Goal: Navigation & Orientation: Find specific page/section

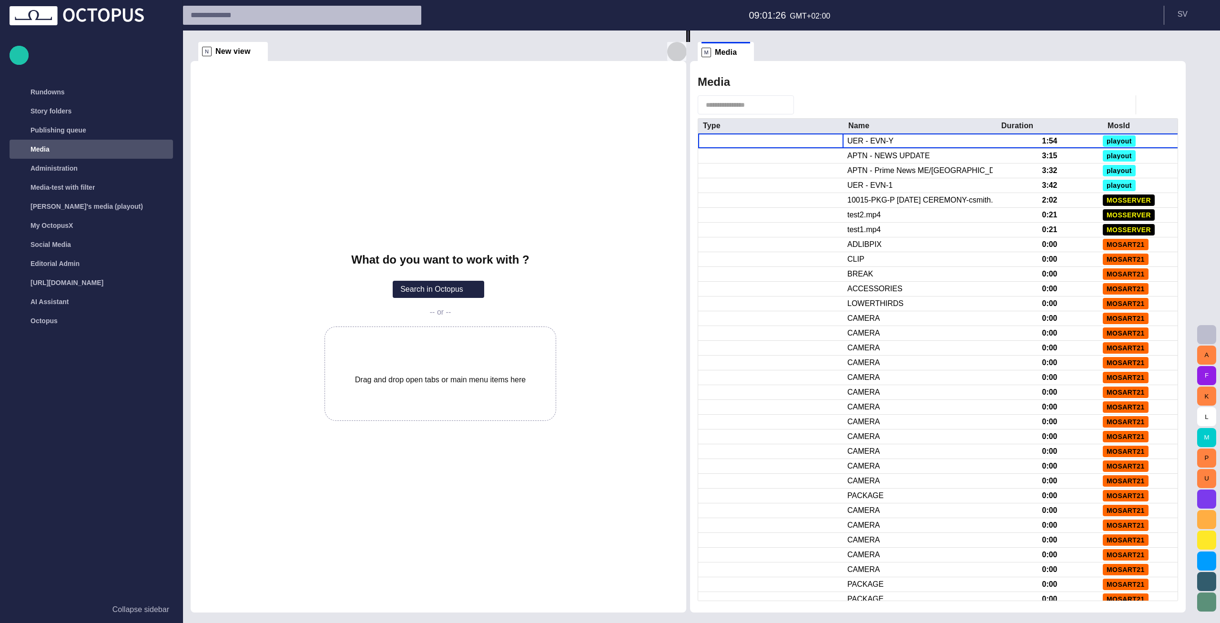
click at [677, 51] on span "button" at bounding box center [676, 51] width 11 height 11
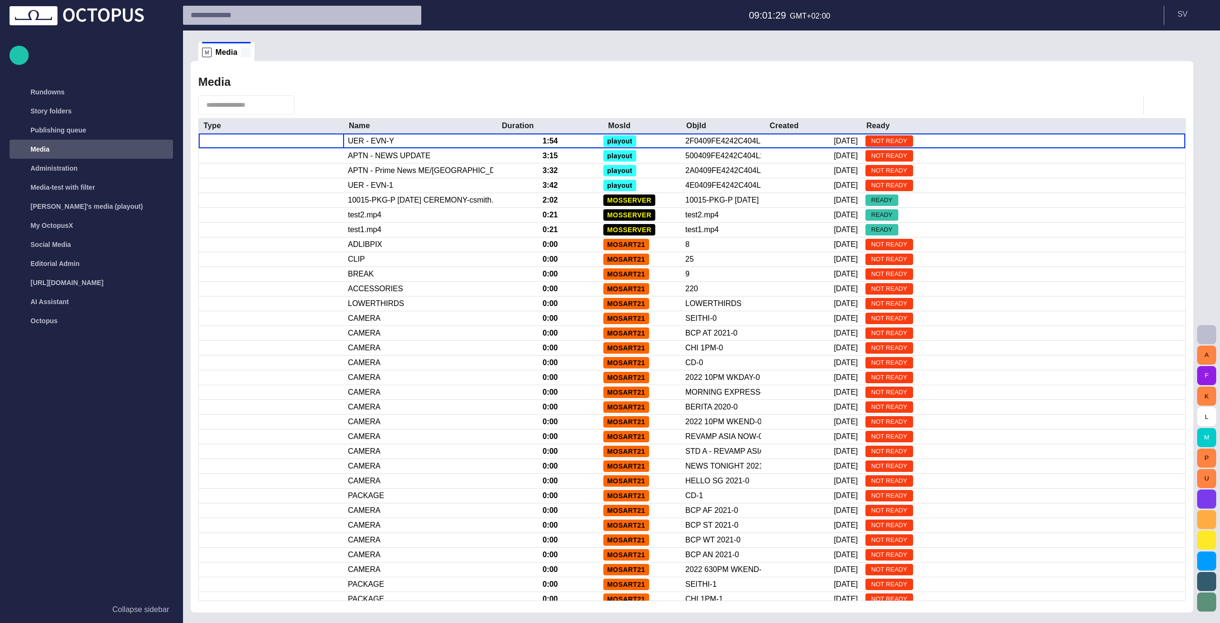
click at [246, 51] on span at bounding box center [246, 53] width 10 height 10
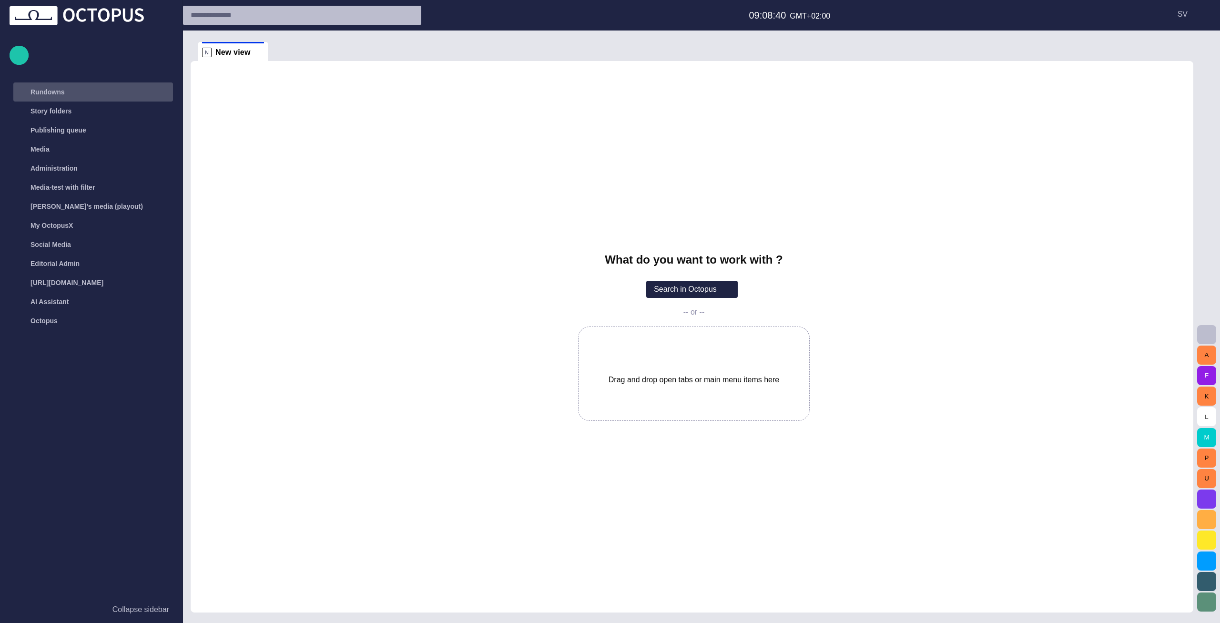
click at [83, 97] on div "Rundowns" at bounding box center [84, 91] width 139 height 15
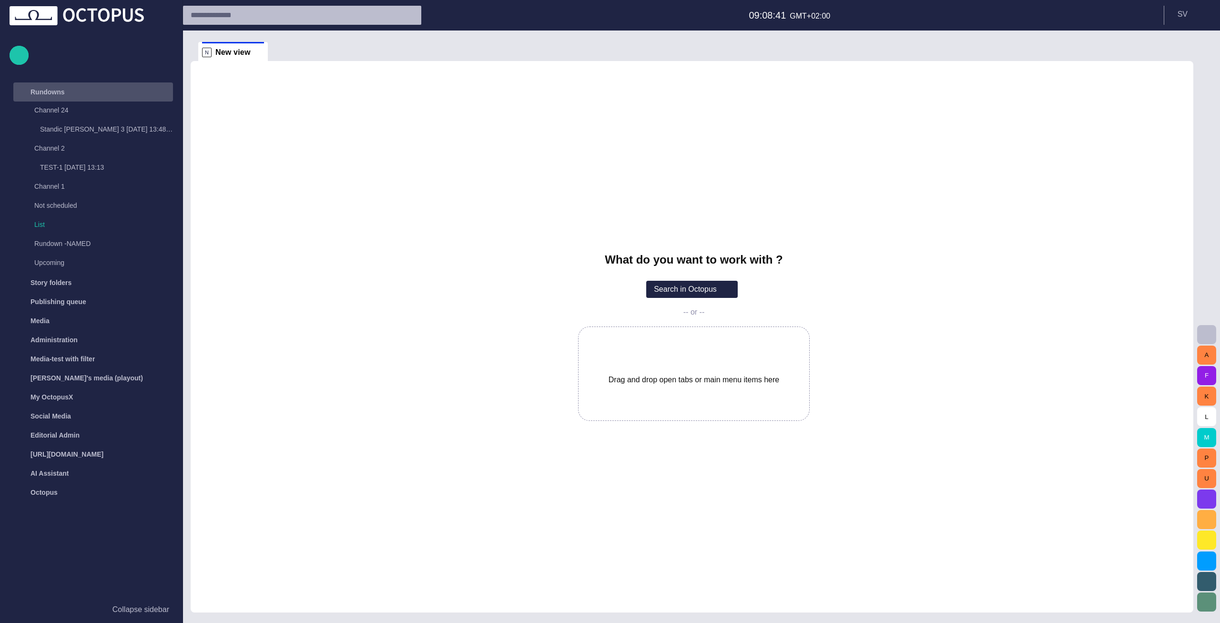
click at [88, 94] on div "Rundowns" at bounding box center [84, 91] width 139 height 15
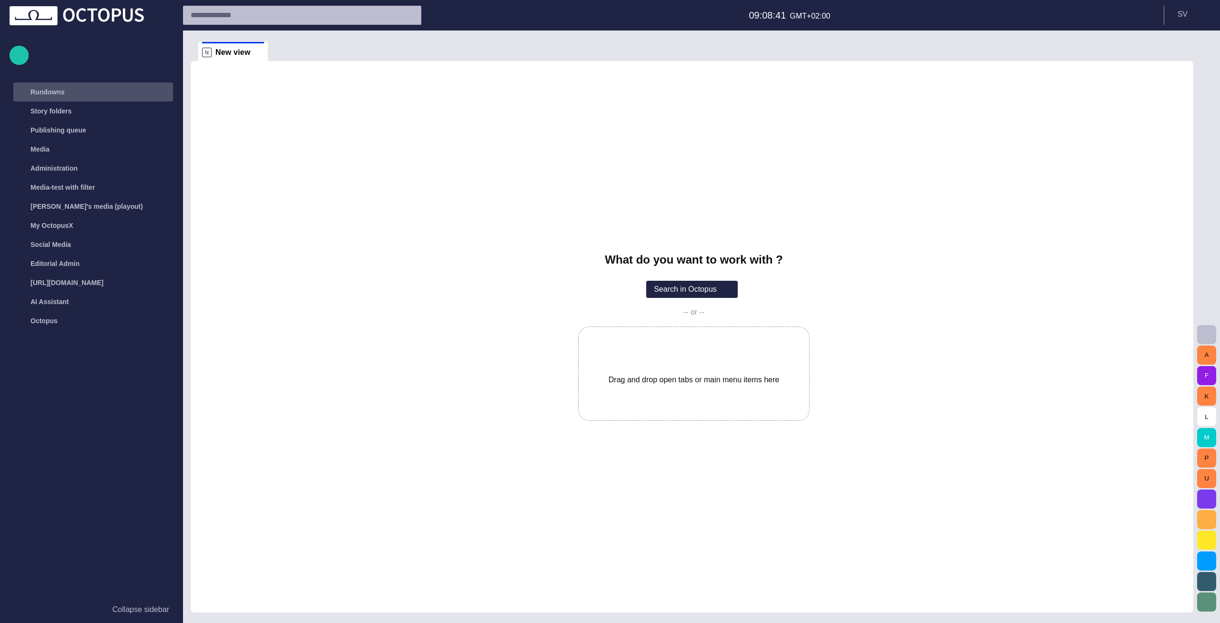
click at [86, 95] on div "Rundowns" at bounding box center [84, 91] width 139 height 15
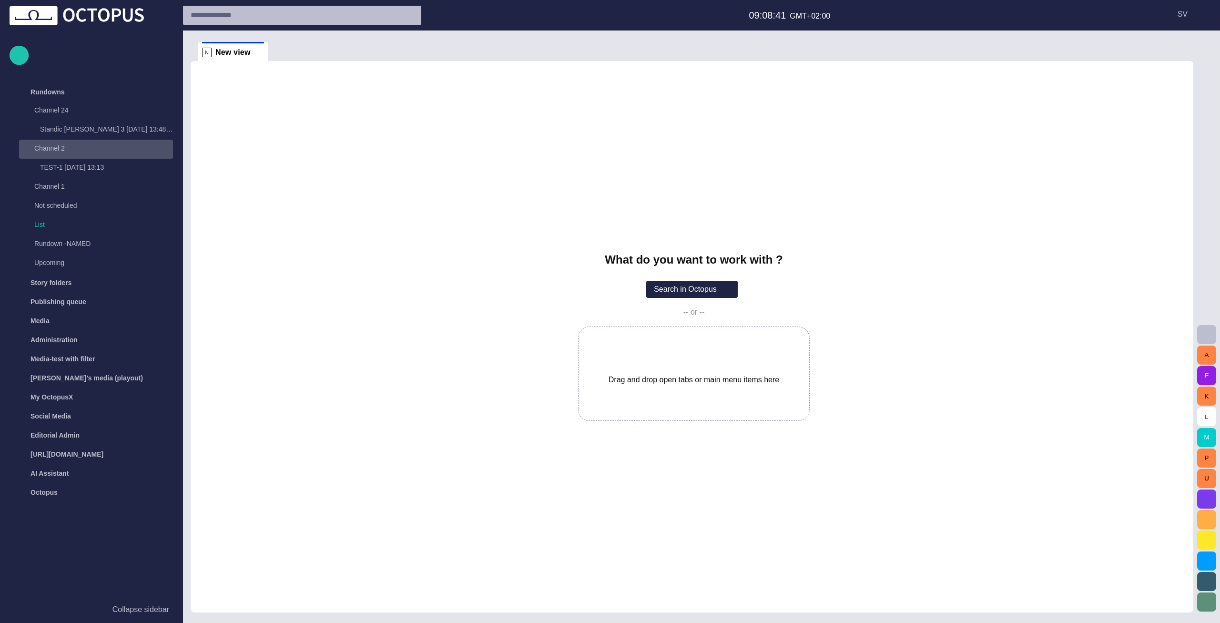
click at [81, 132] on p "Standic [PERSON_NAME] 3 [DATE] 13:48:41" at bounding box center [106, 129] width 133 height 10
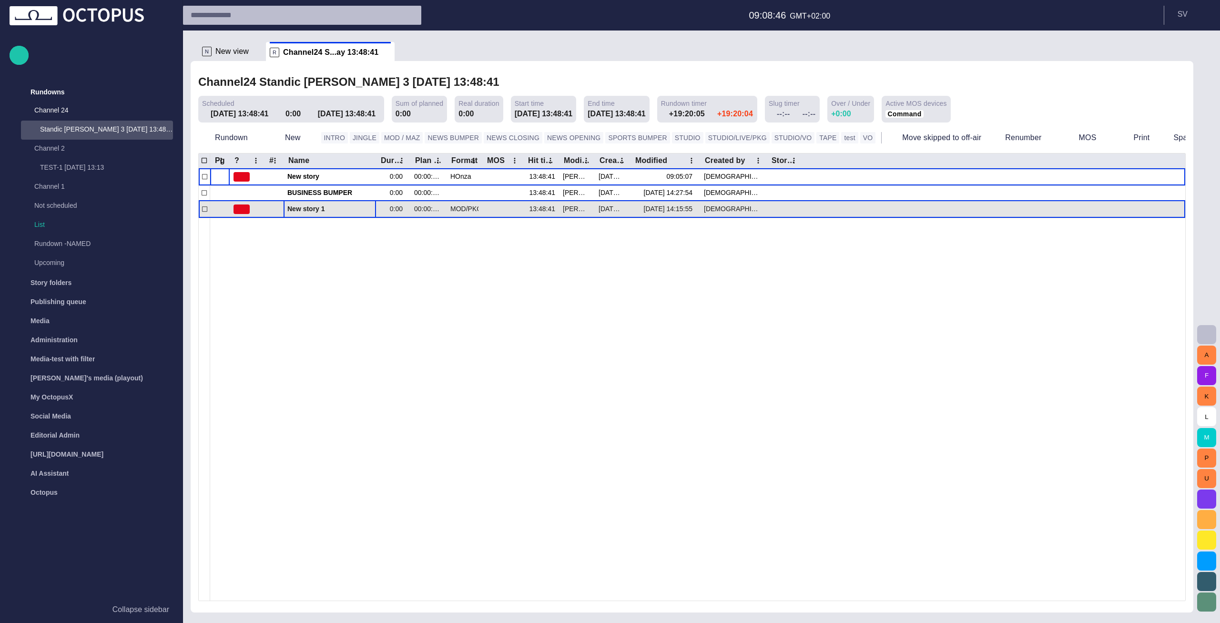
click at [288, 207] on span "New story 1" at bounding box center [329, 209] width 85 height 9
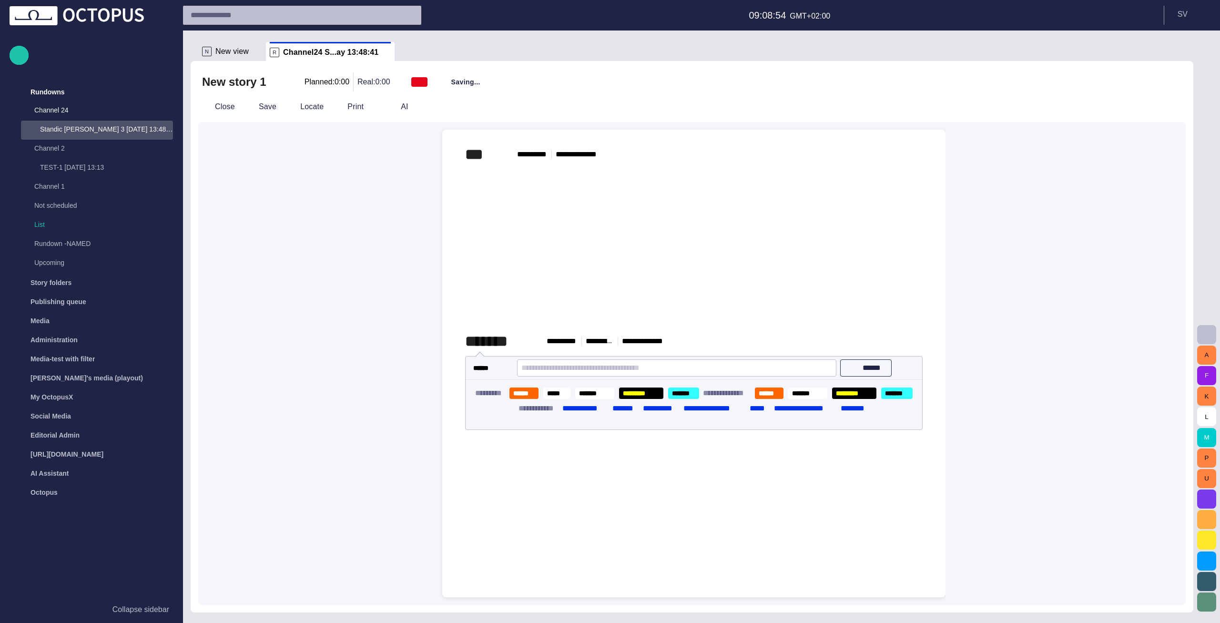
click at [906, 351] on button "button" at bounding box center [913, 341] width 19 height 19
click at [923, 410] on li "Remove" at bounding box center [970, 408] width 133 height 17
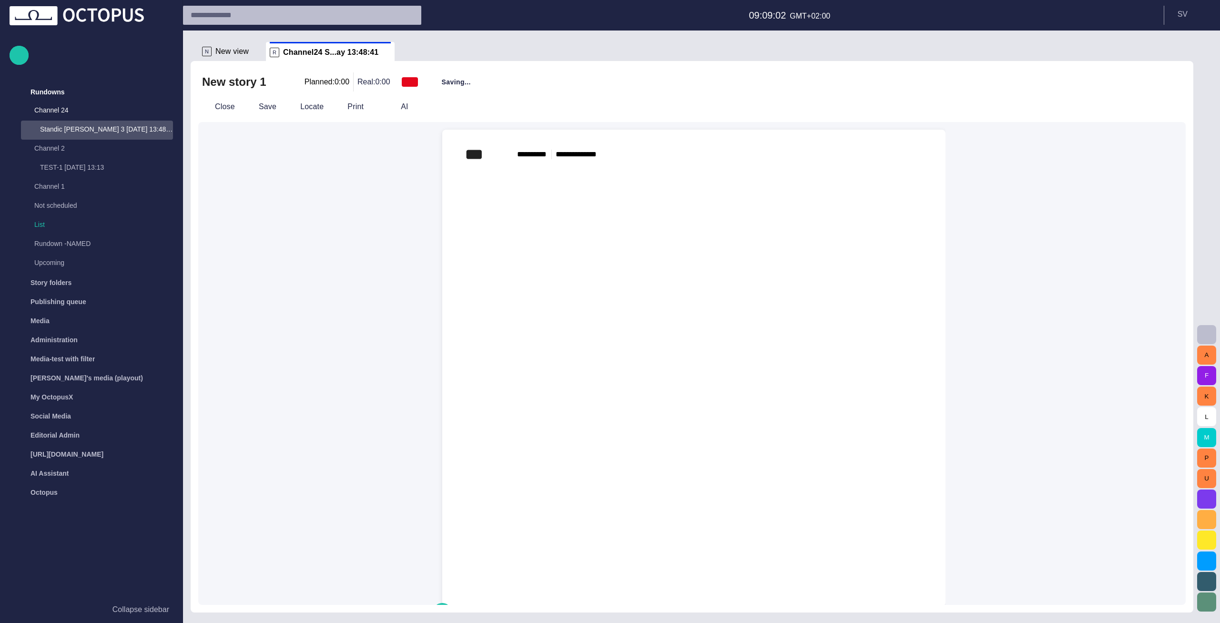
scroll to position [125, 0]
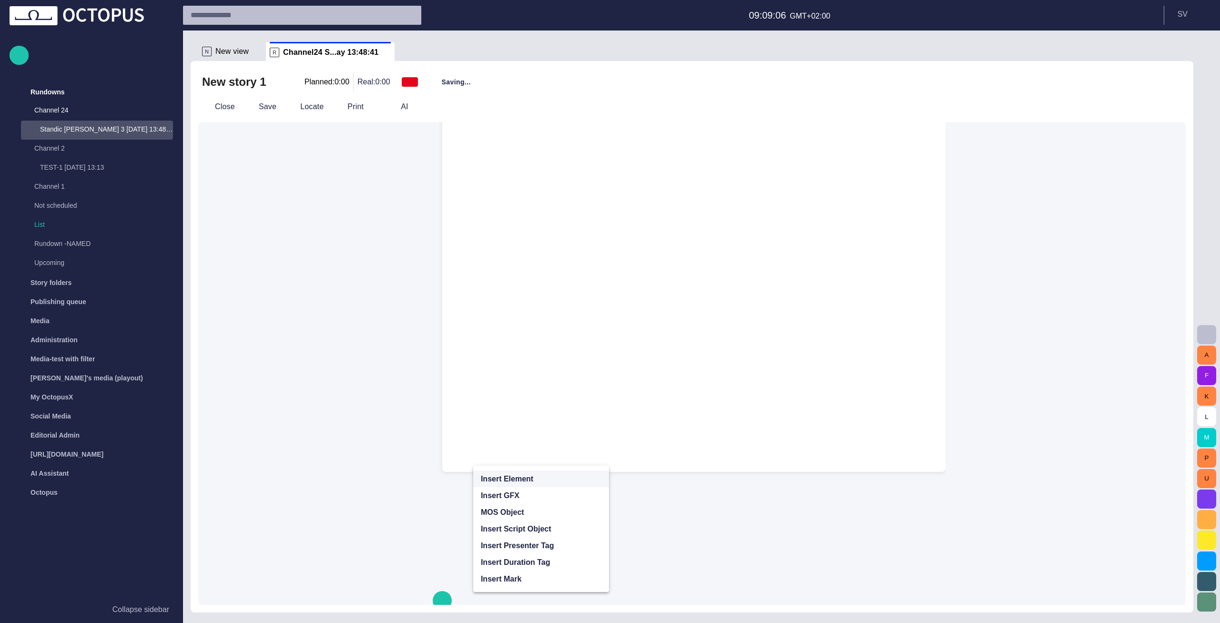
click at [537, 54] on div "﻿ * ﻿" at bounding box center [694, 46] width 458 height 15
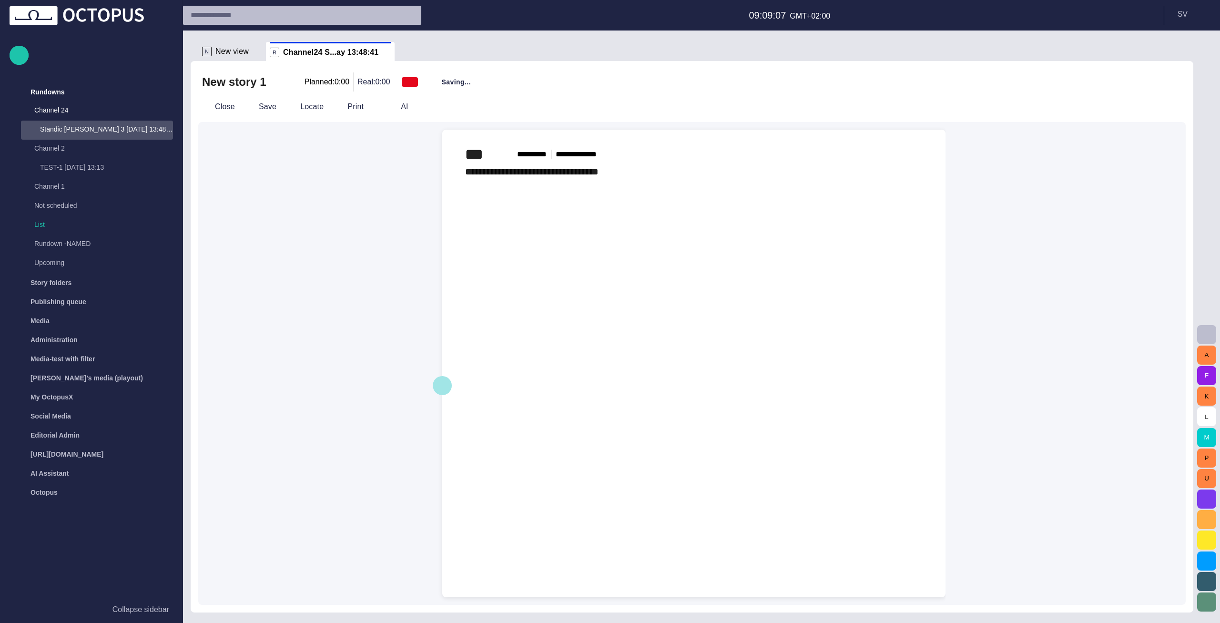
click at [445, 376] on span "button" at bounding box center [442, 385] width 11 height 18
click at [1205, 333] on span "button" at bounding box center [1206, 334] width 11 height 11
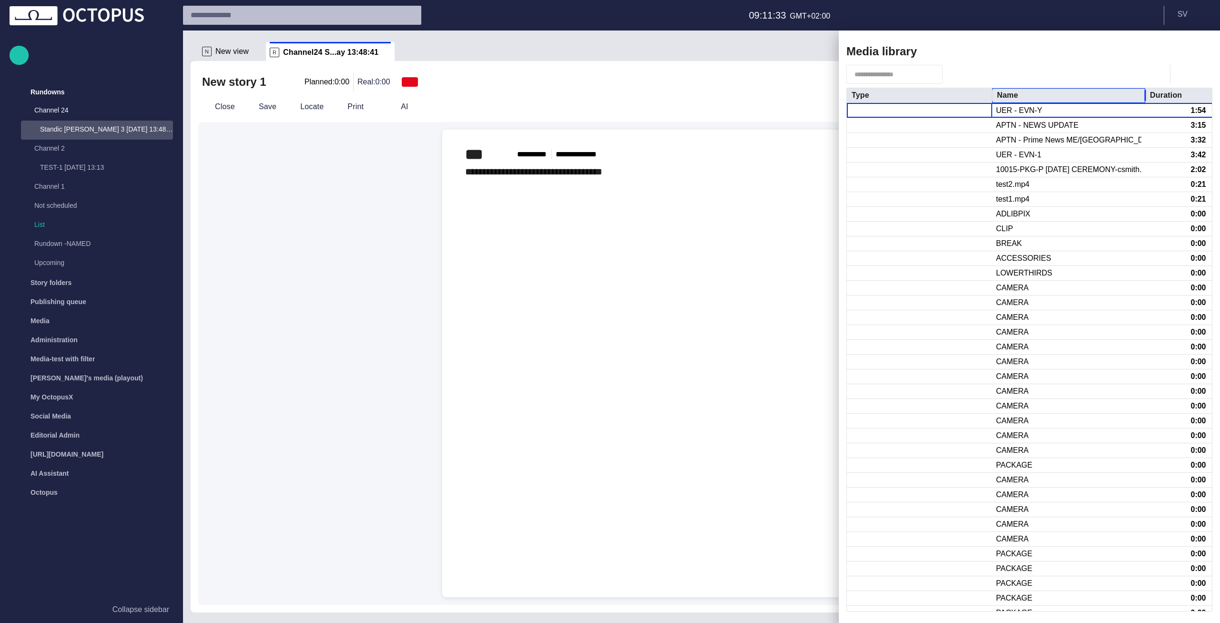
click at [1084, 94] on div "Name" at bounding box center [1069, 95] width 144 height 14
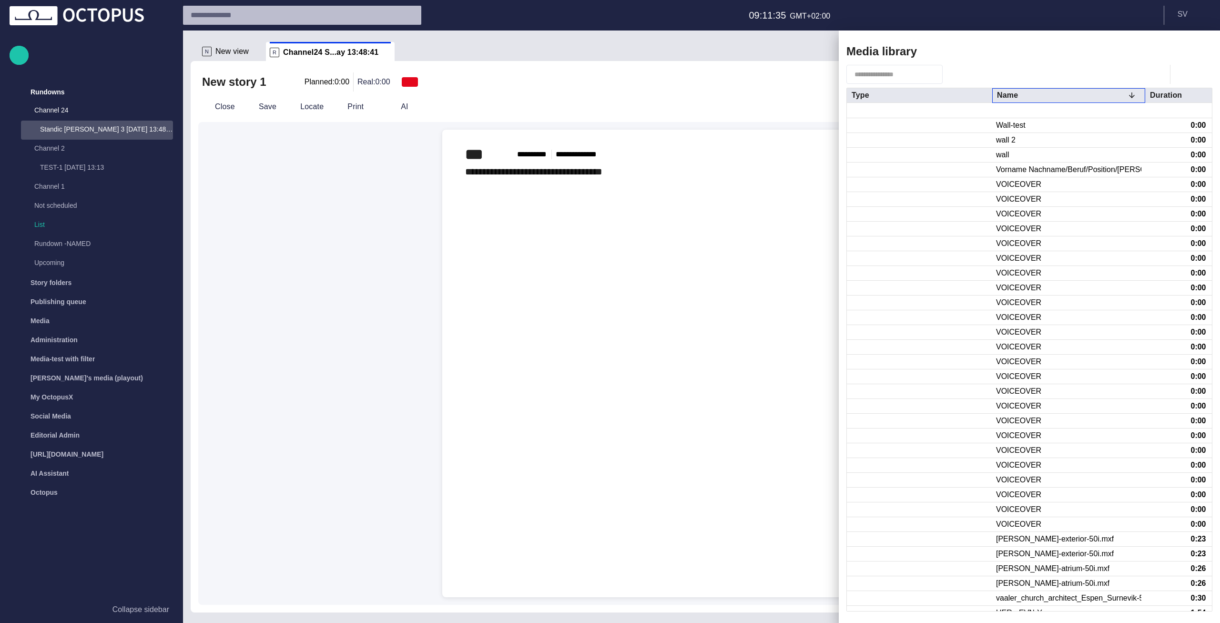
scroll to position [23, 0]
click at [1076, 97] on div "Name" at bounding box center [1069, 95] width 144 height 14
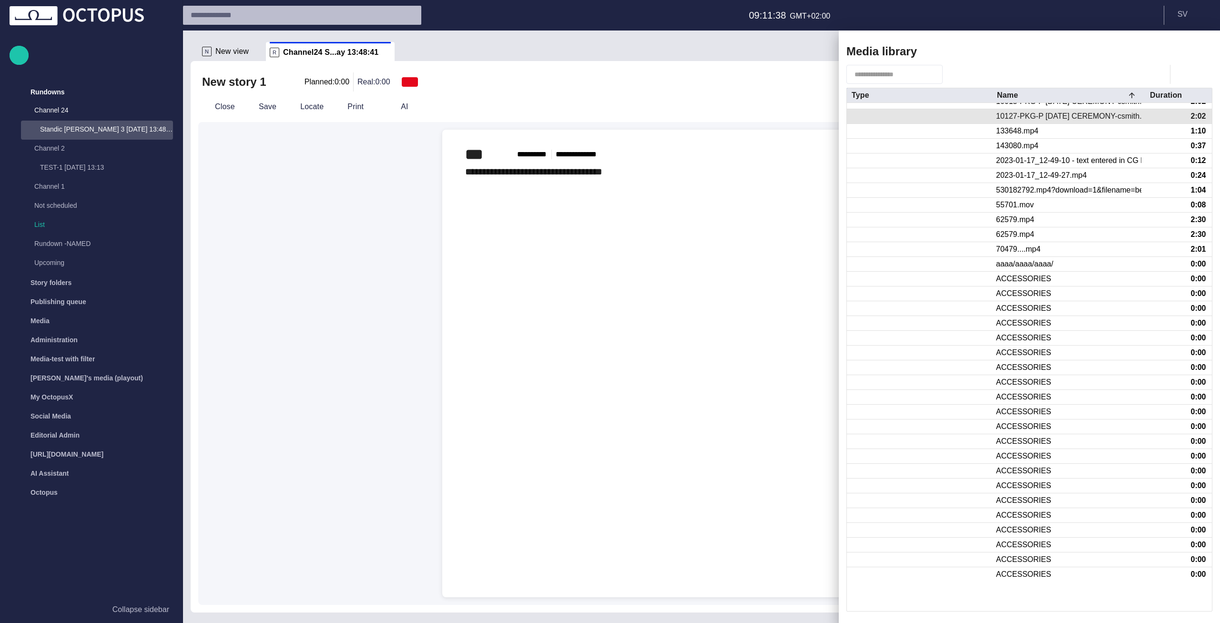
scroll to position [0, 0]
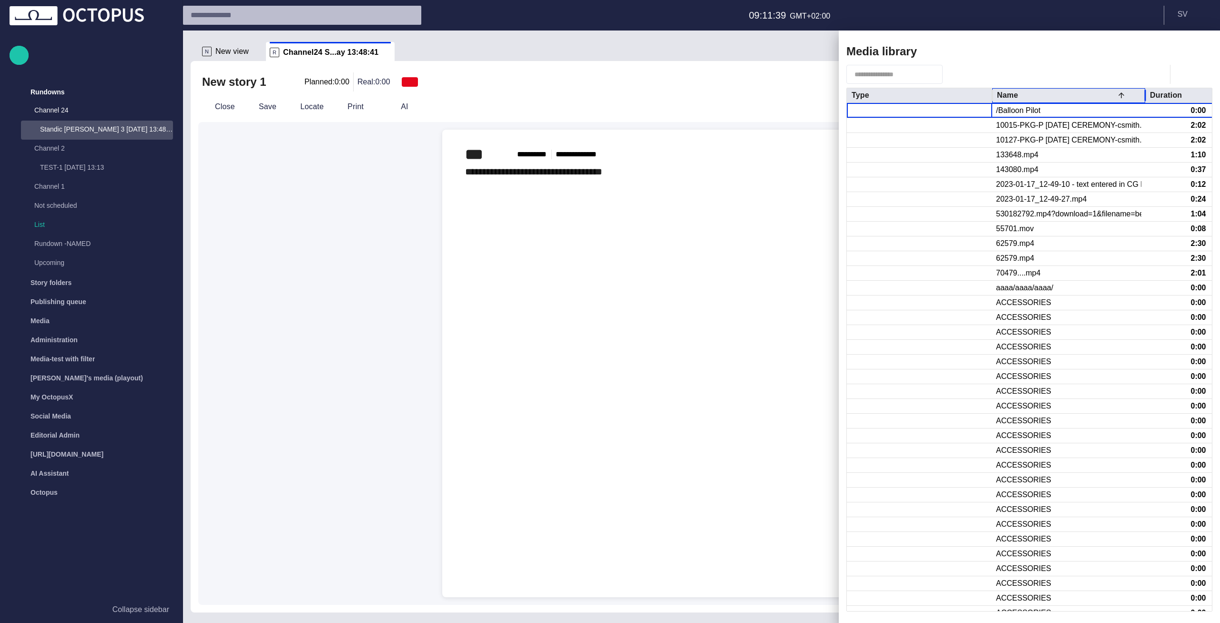
click at [1083, 98] on div "Name" at bounding box center [1069, 95] width 144 height 14
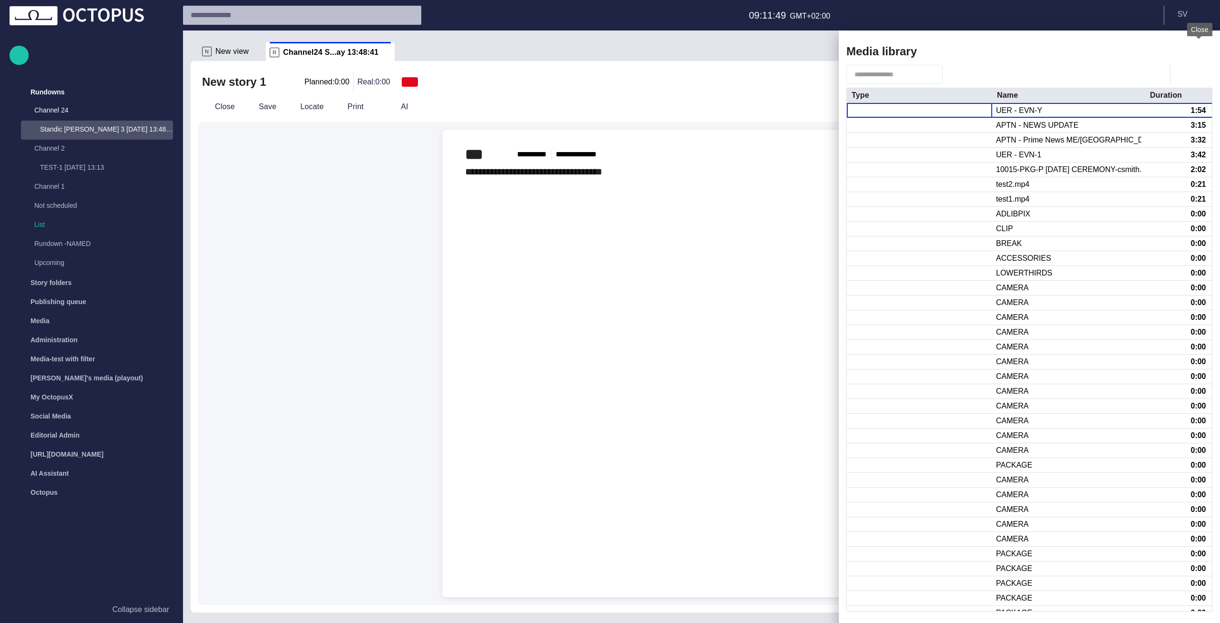
click at [1199, 51] on span "button" at bounding box center [1198, 51] width 11 height 11
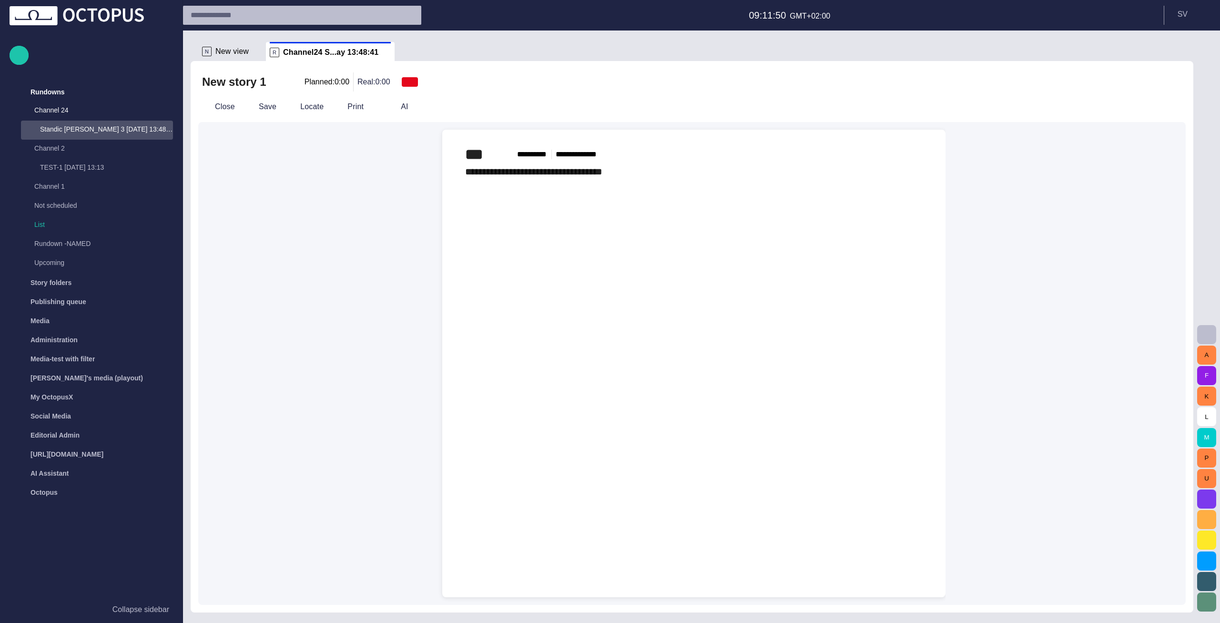
scroll to position [142, 0]
click at [512, 179] on div "﻿ * * ﻿" at bounding box center [694, 171] width 458 height 15
click at [89, 279] on div "Story folders" at bounding box center [84, 282] width 139 height 15
click at [88, 378] on p "SF-Test" at bounding box center [95, 377] width 122 height 10
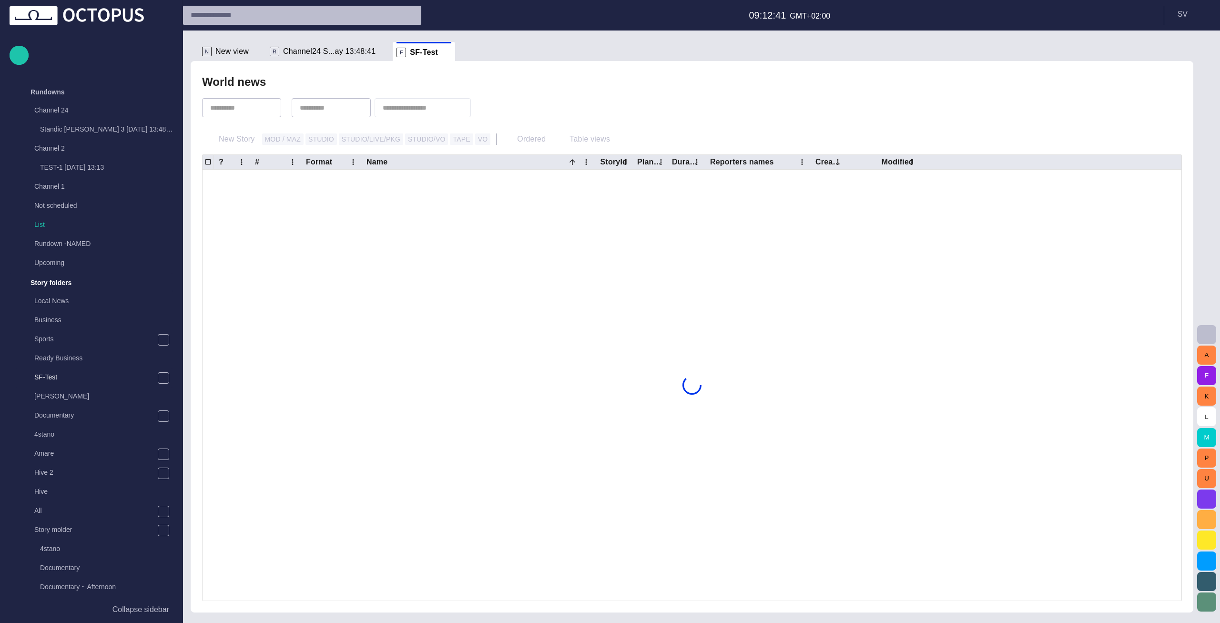
scroll to position [191, 0]
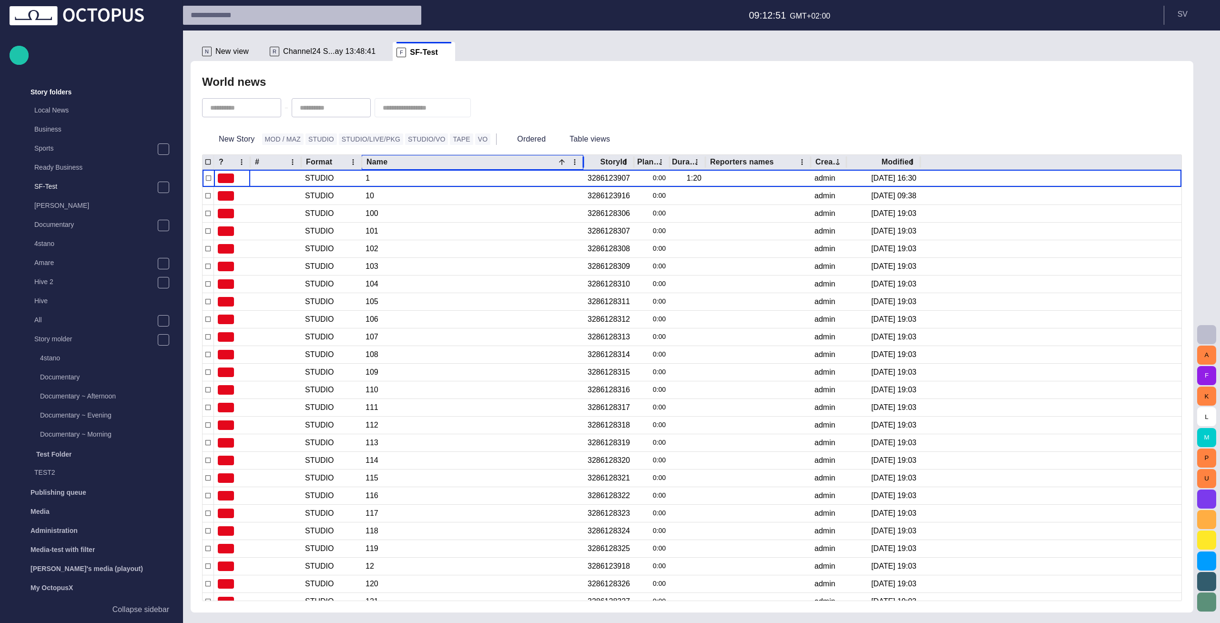
click at [497, 162] on div "Name" at bounding box center [474, 162] width 215 height 14
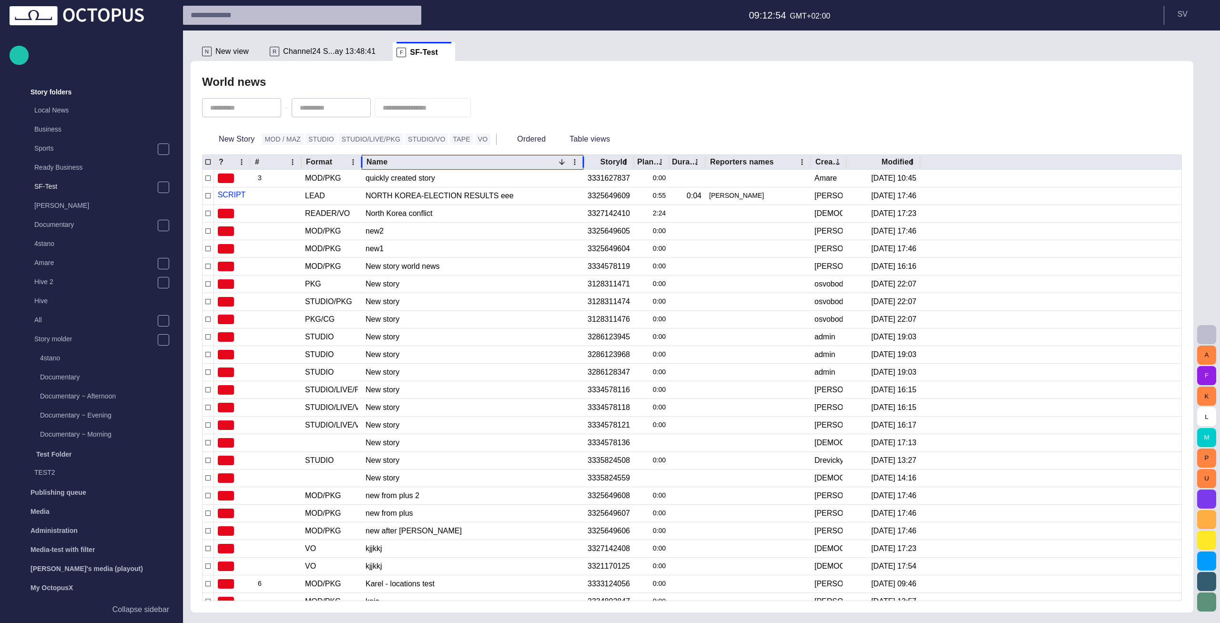
click at [489, 165] on div "Name" at bounding box center [474, 162] width 215 height 14
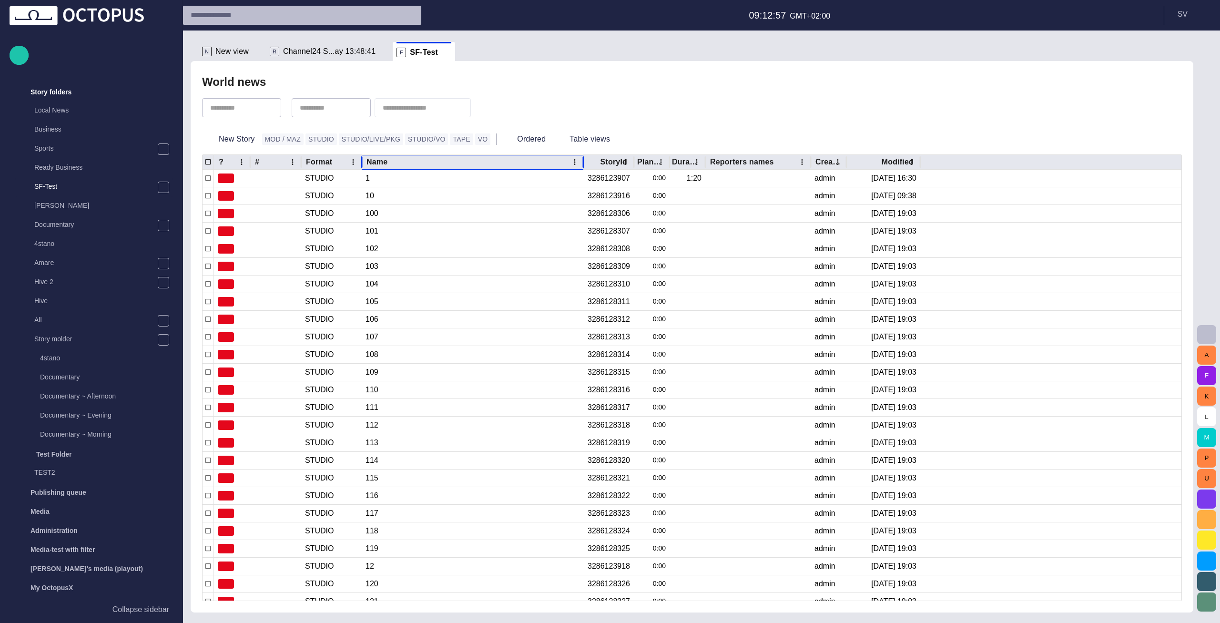
click at [502, 166] on div "Name" at bounding box center [474, 162] width 215 height 14
click at [471, 164] on div "Name" at bounding box center [474, 162] width 215 height 14
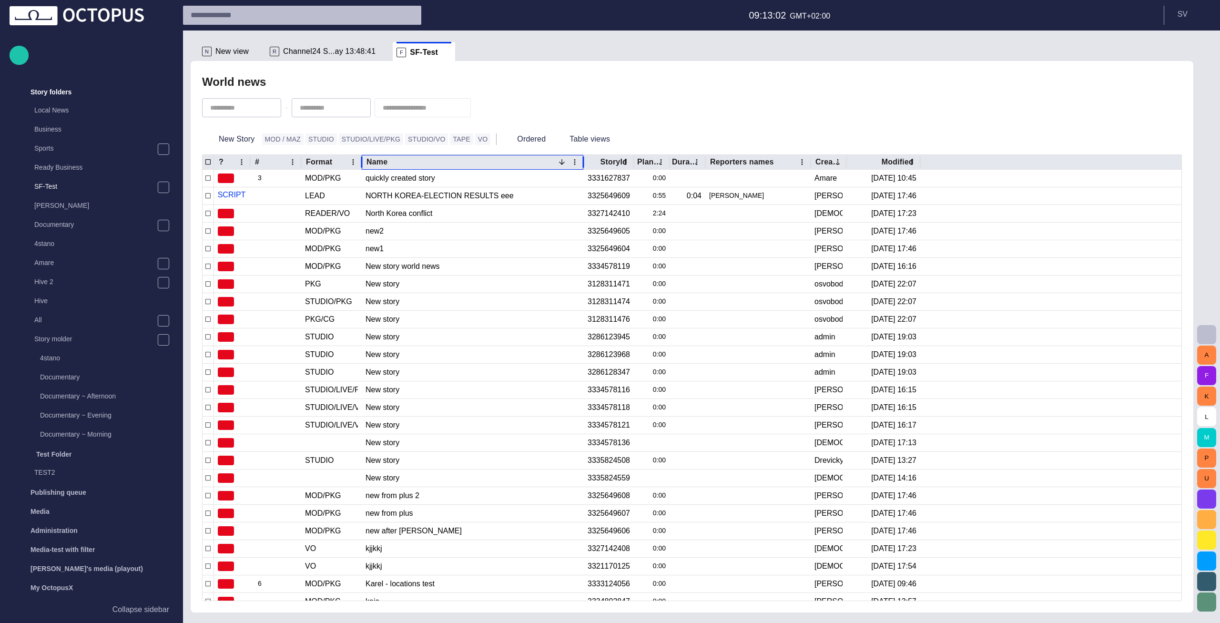
click at [479, 161] on div "Name" at bounding box center [474, 162] width 215 height 14
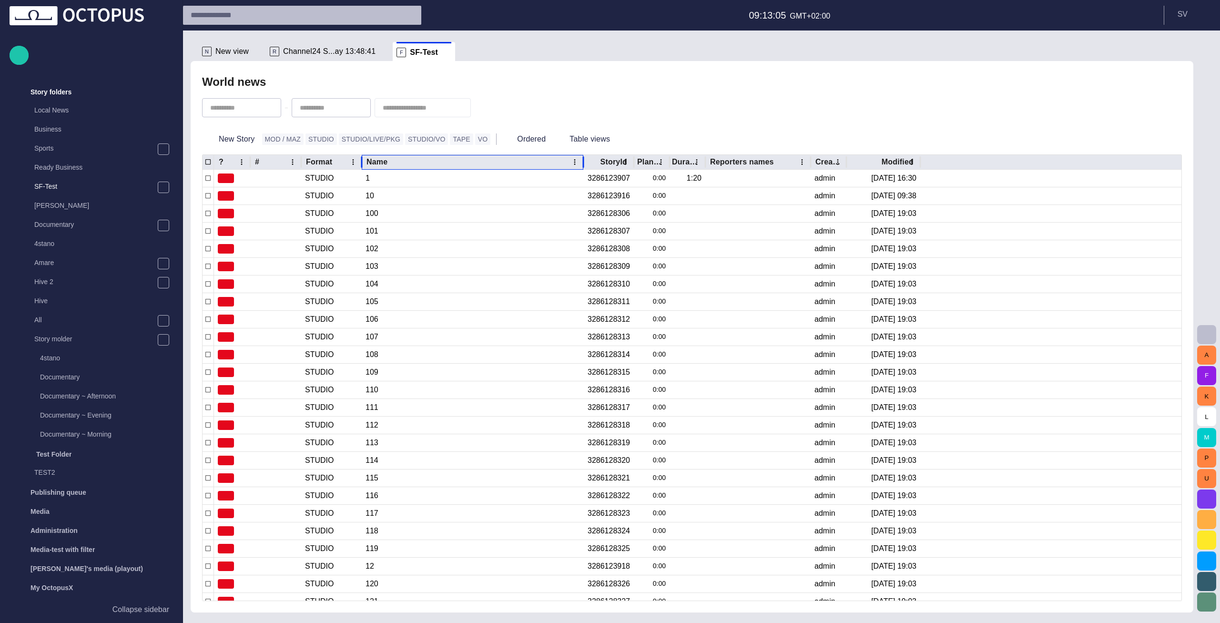
click at [487, 164] on div "Name" at bounding box center [474, 162] width 215 height 14
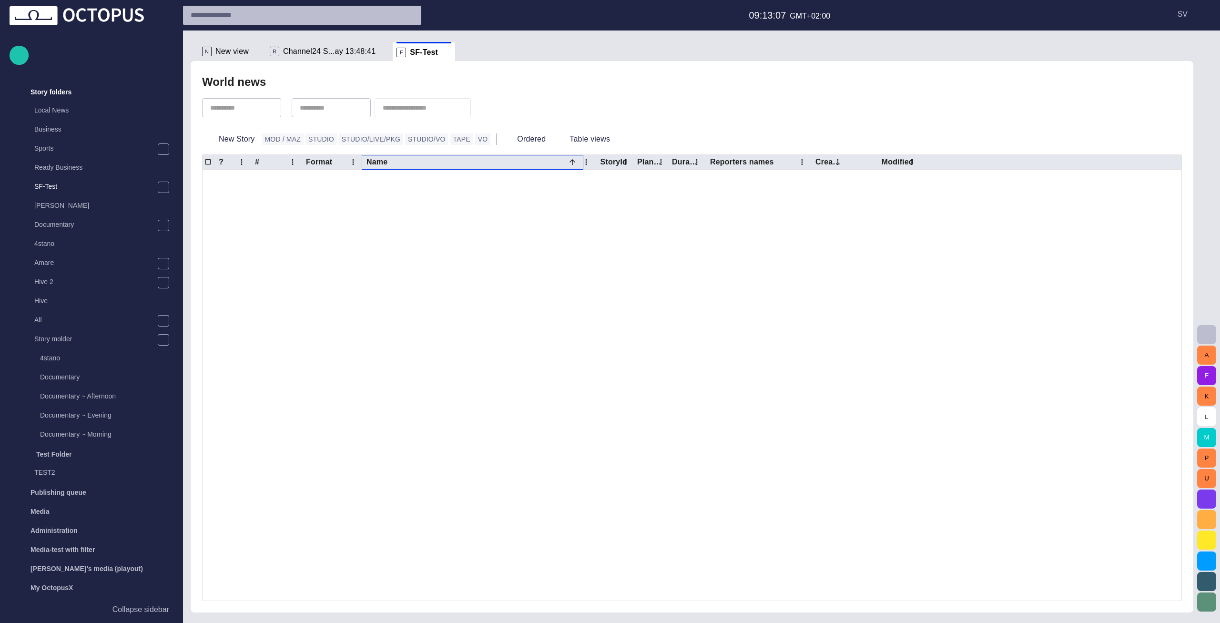
click at [442, 52] on span at bounding box center [447, 53] width 10 height 10
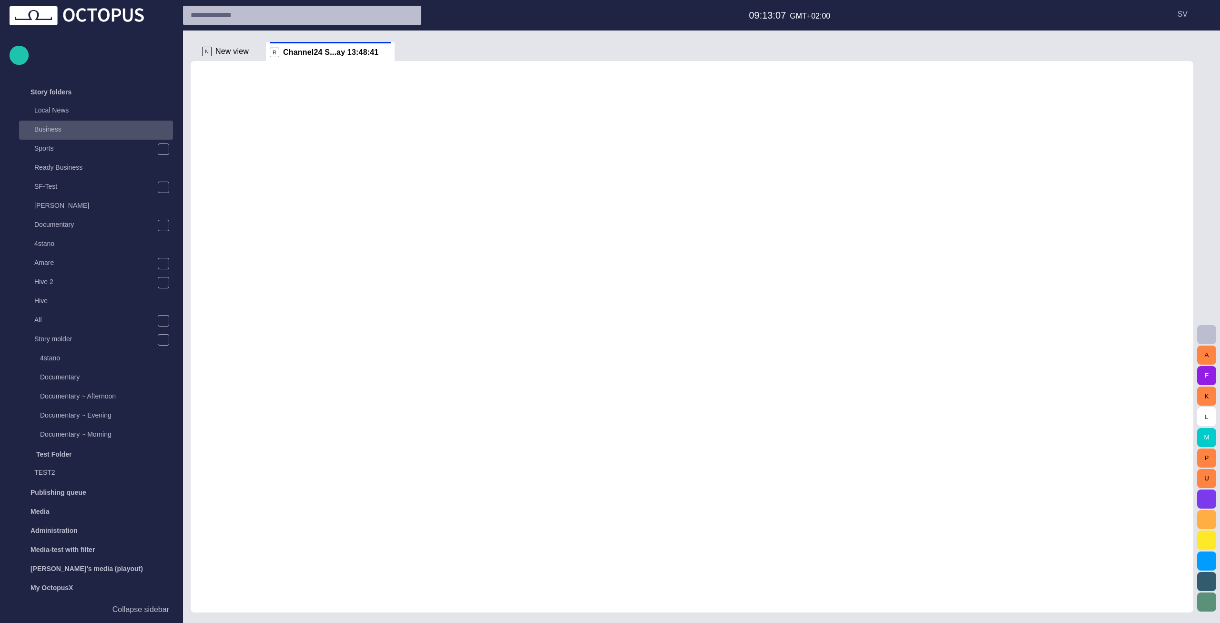
scroll to position [0, 0]
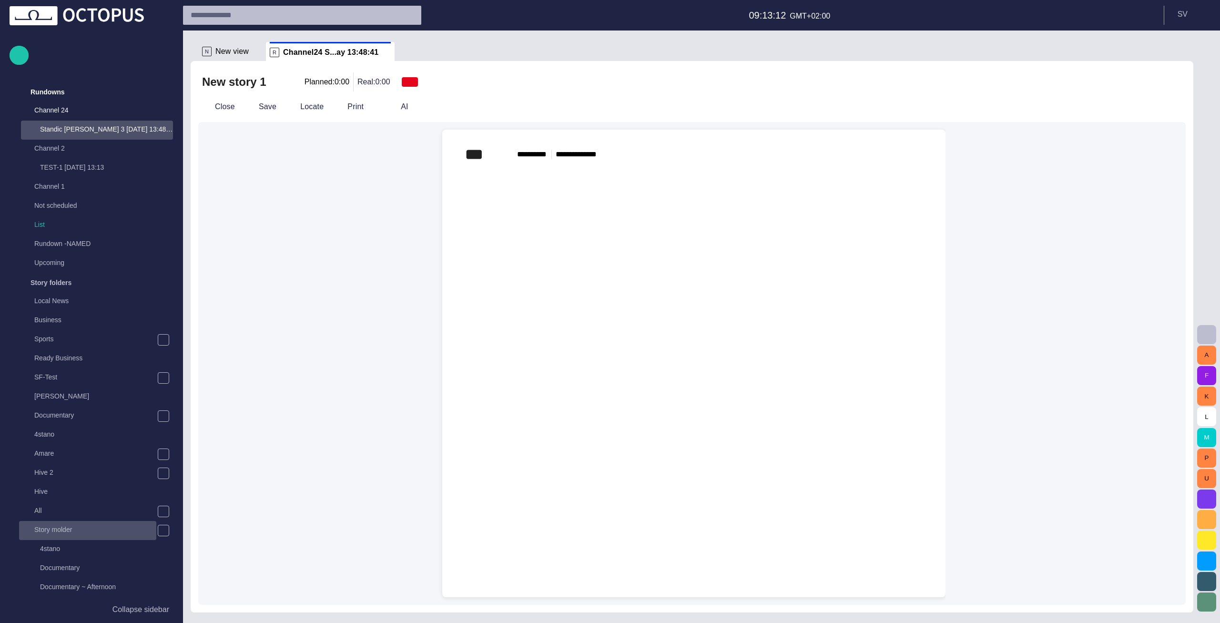
click at [83, 527] on p "Story molder" at bounding box center [95, 530] width 122 height 10
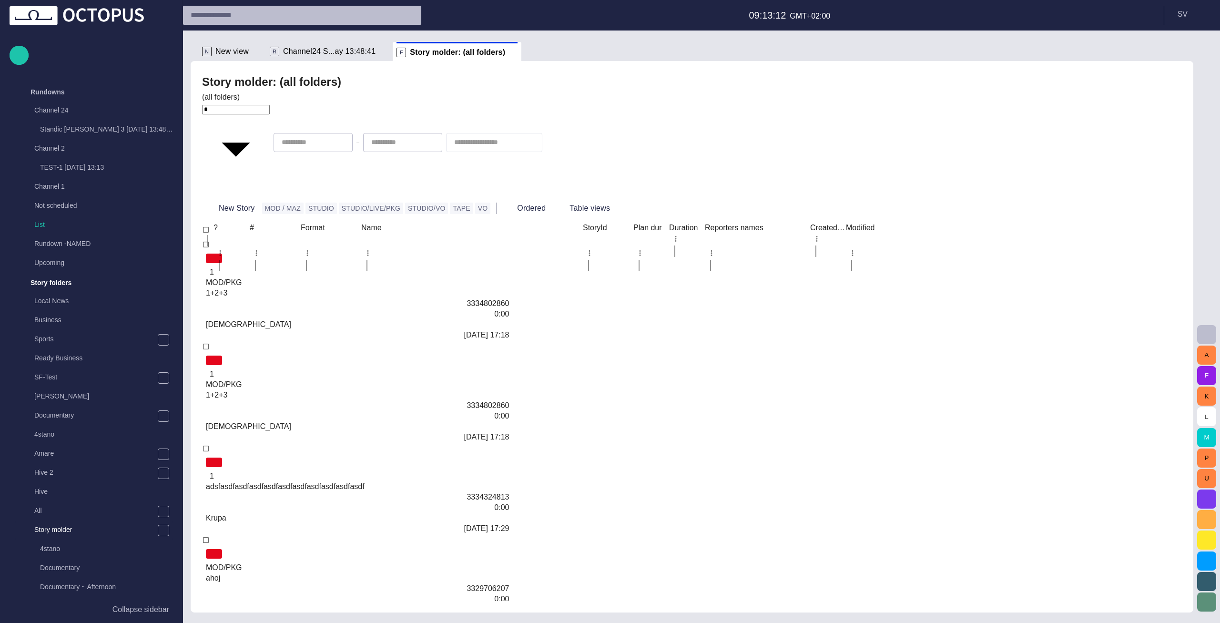
scroll to position [191, 0]
click at [517, 224] on div "Name" at bounding box center [472, 235] width 222 height 23
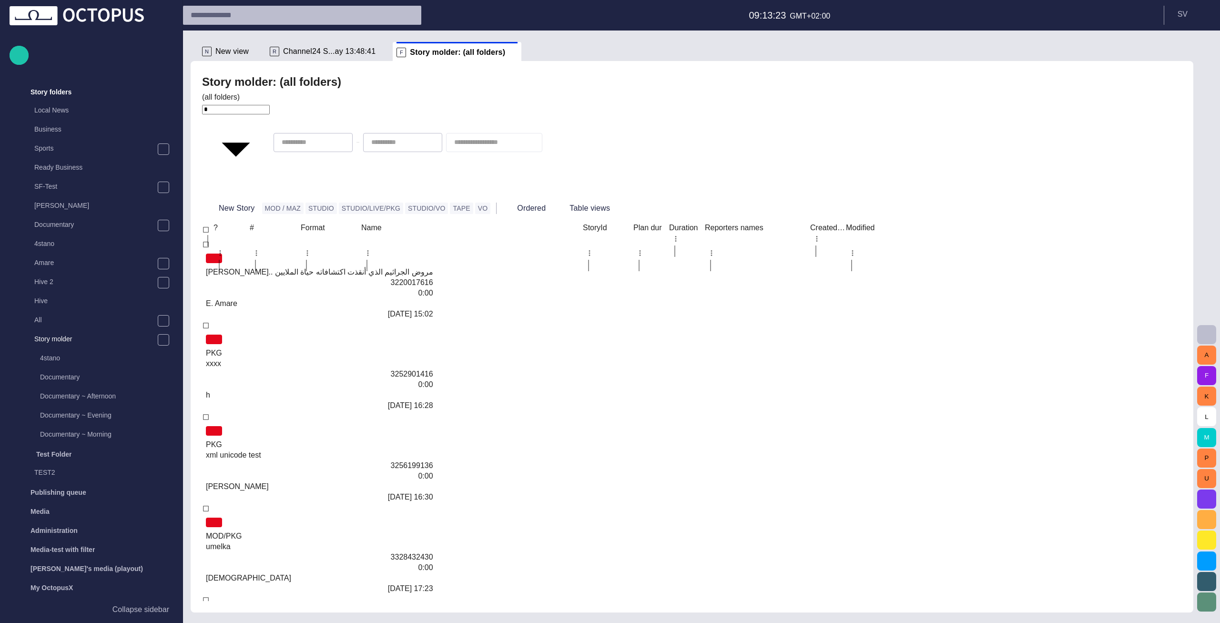
click at [508, 224] on div "Name" at bounding box center [472, 235] width 222 height 23
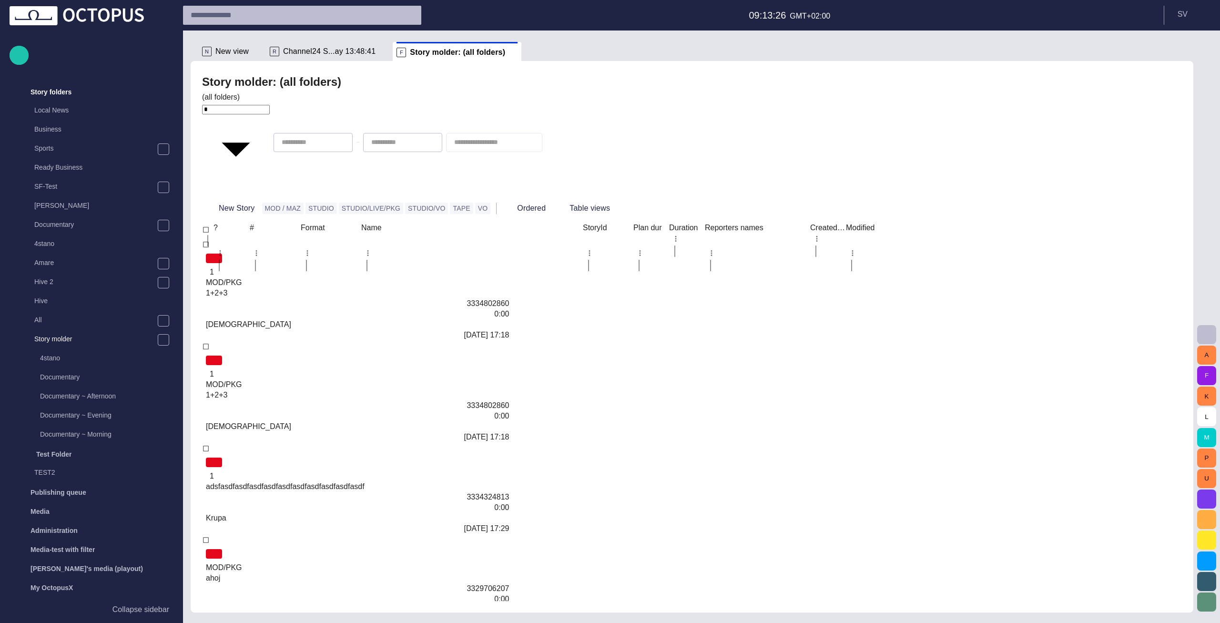
click at [508, 224] on div "Name" at bounding box center [472, 235] width 222 height 23
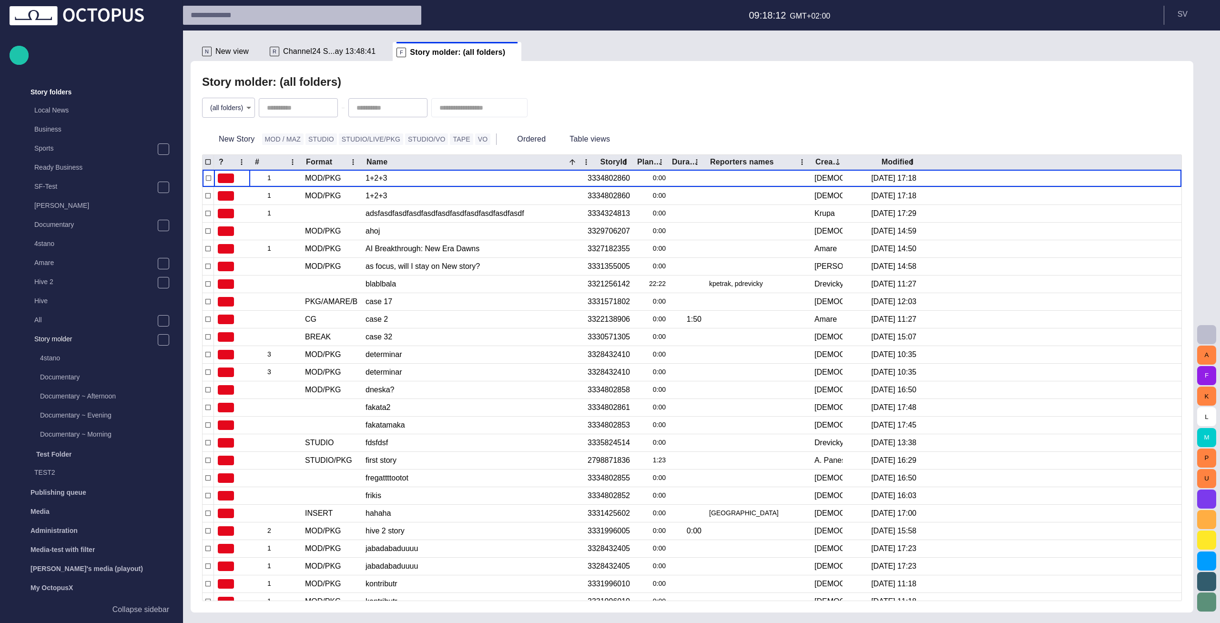
scroll to position [191, 0]
click at [545, 104] on span "button" at bounding box center [541, 108] width 10 height 10
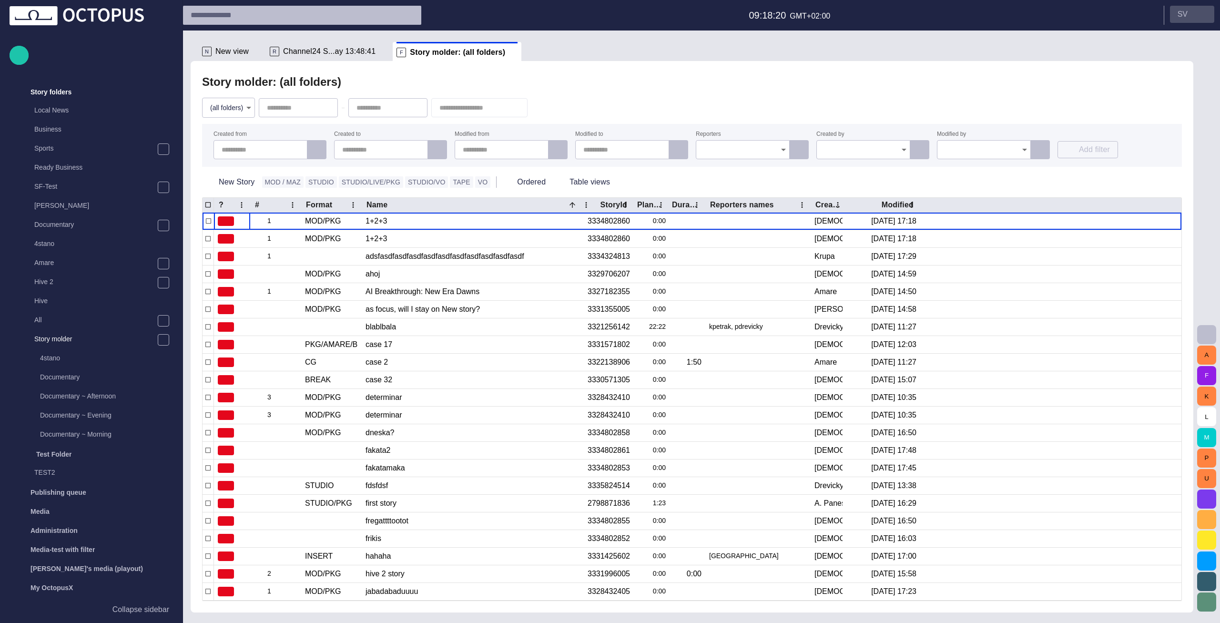
click at [1189, 17] on button "S V" at bounding box center [1192, 14] width 44 height 17
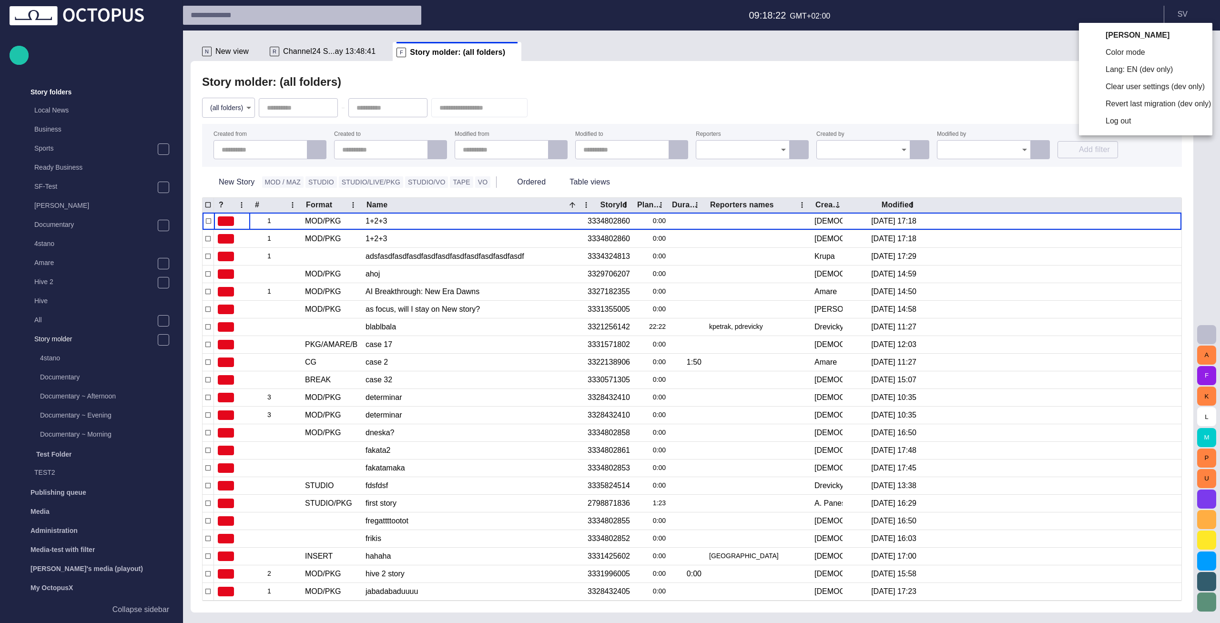
click at [1119, 69] on li "Lang: EN (dev only)" at bounding box center [1145, 69] width 133 height 17
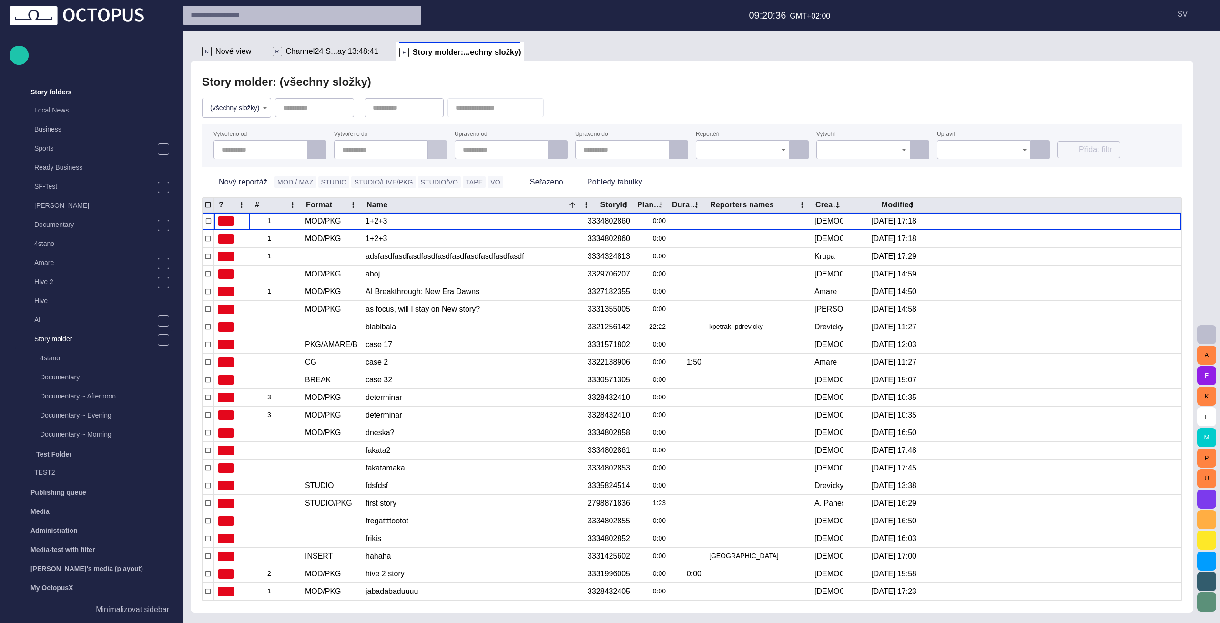
click at [435, 151] on span "button" at bounding box center [438, 150] width 10 height 10
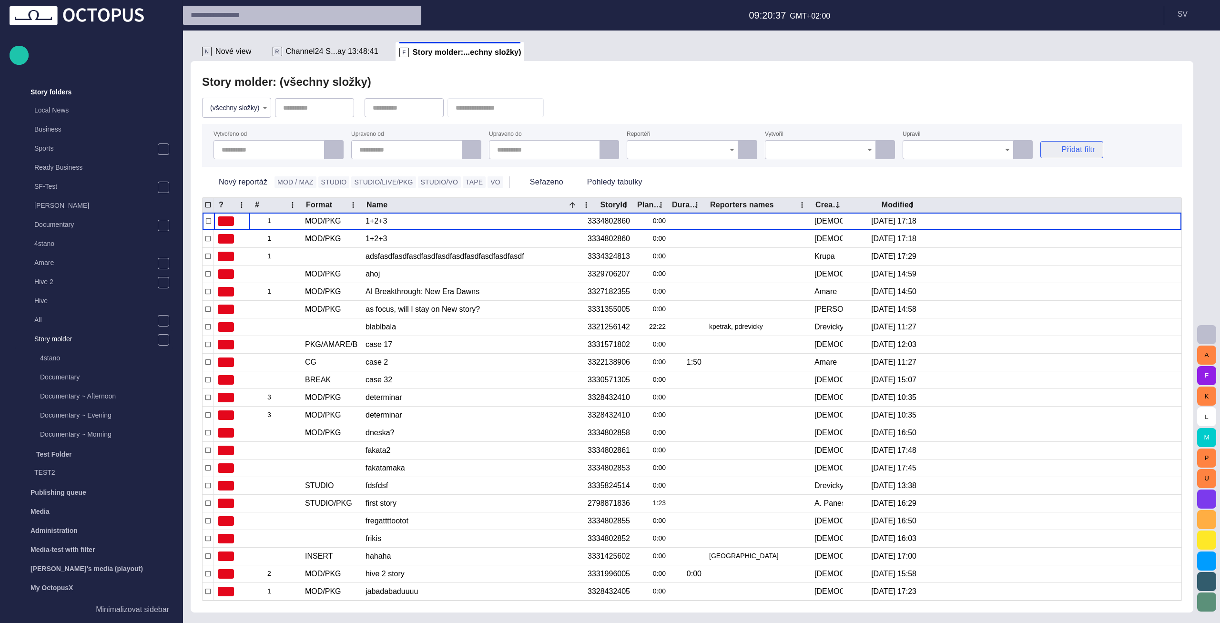
click at [1079, 153] on button "Přidat filtr" at bounding box center [1072, 149] width 63 height 17
click at [1076, 174] on button "Vytvořeno do" at bounding box center [1071, 171] width 60 height 17
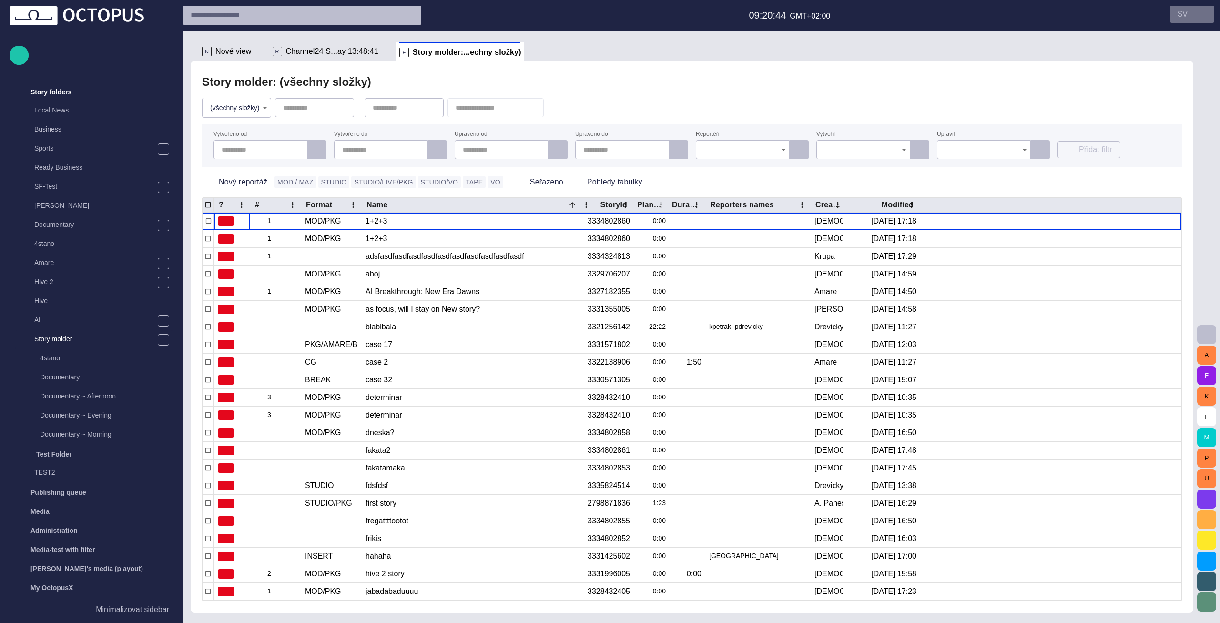
click at [1201, 13] on span "button" at bounding box center [1204, 14] width 8 height 8
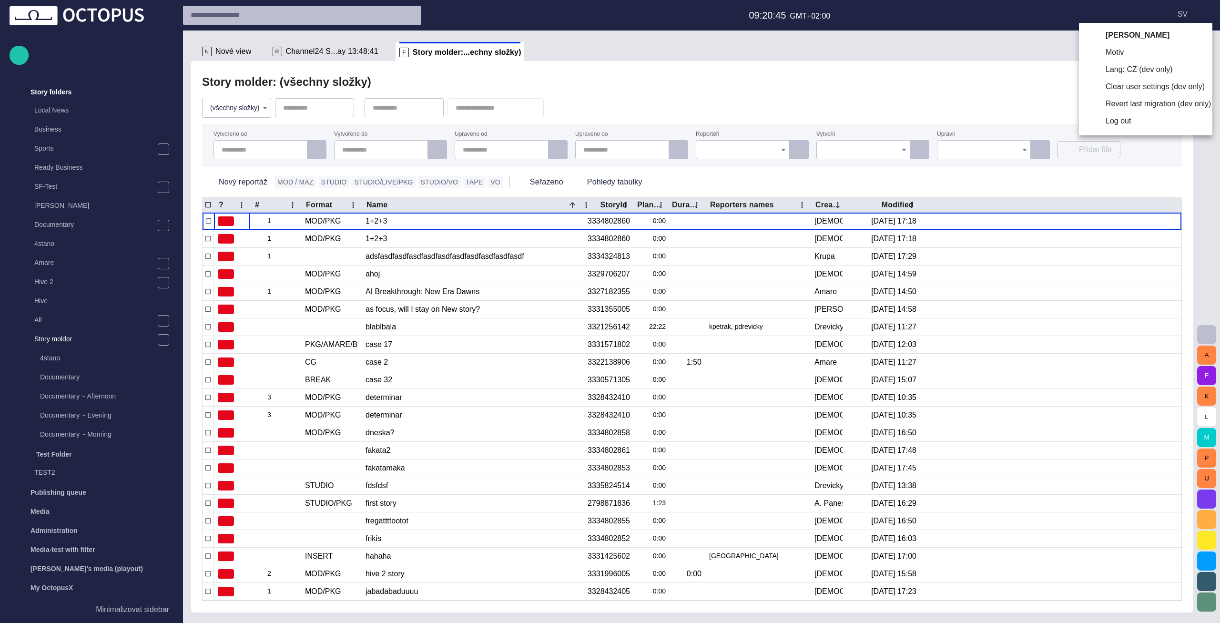
click at [1103, 71] on li "Lang: CZ (dev only)" at bounding box center [1145, 69] width 133 height 17
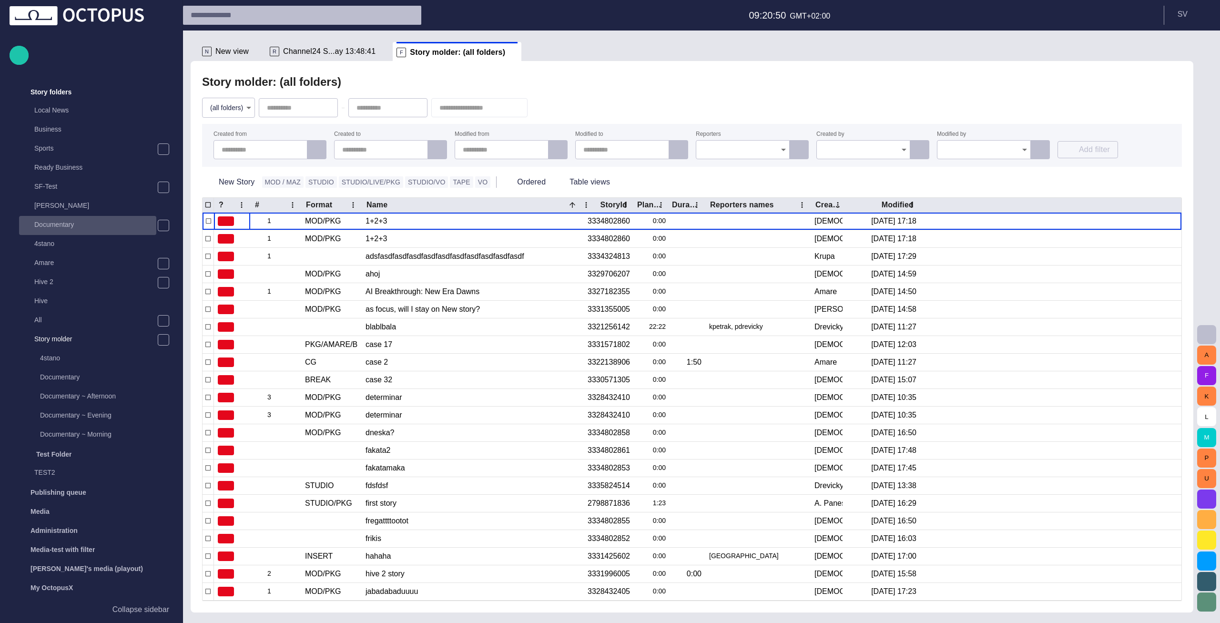
scroll to position [283, 0]
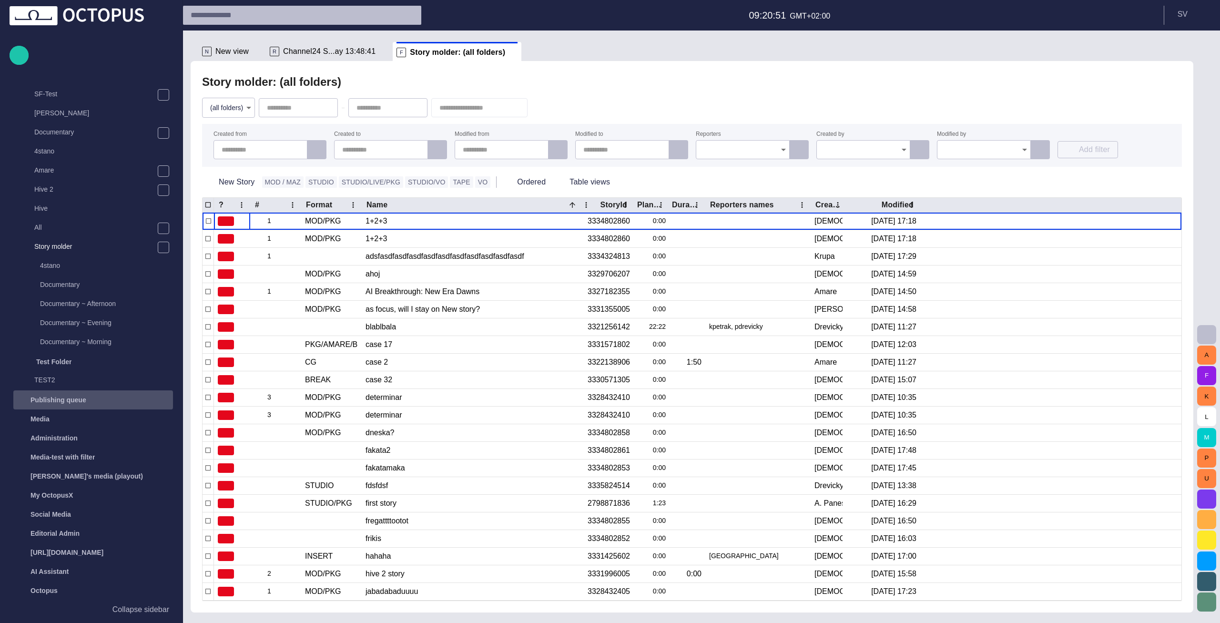
click at [77, 395] on div "Publishing queue" at bounding box center [94, 399] width 158 height 15
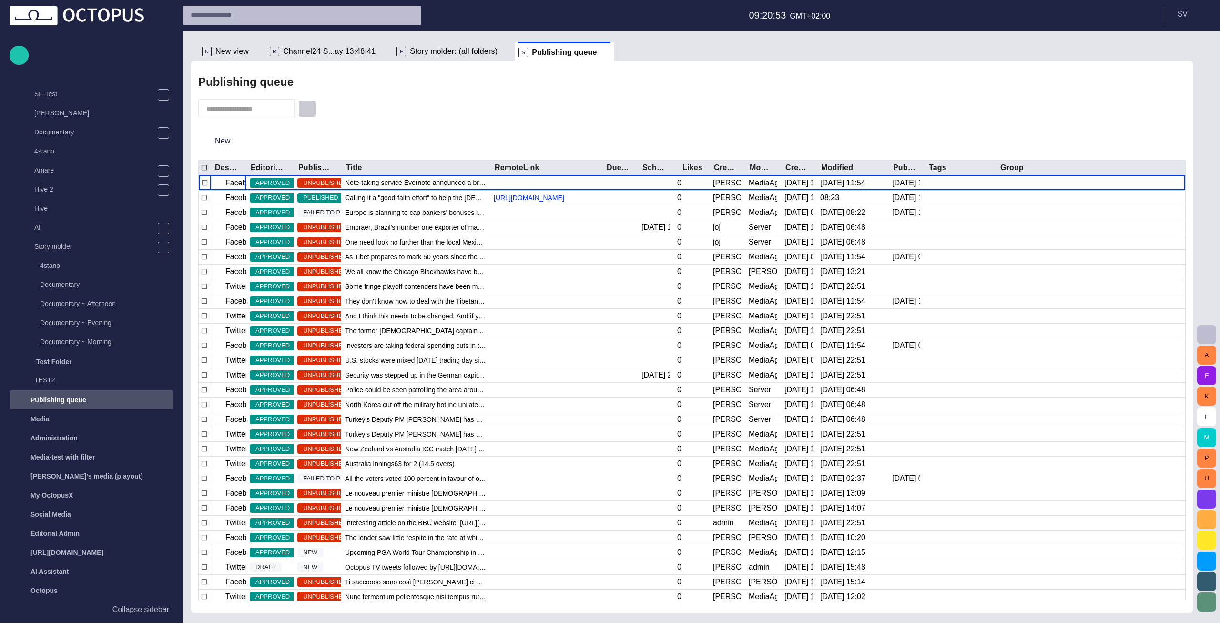
click at [311, 109] on button "button" at bounding box center [307, 108] width 18 height 17
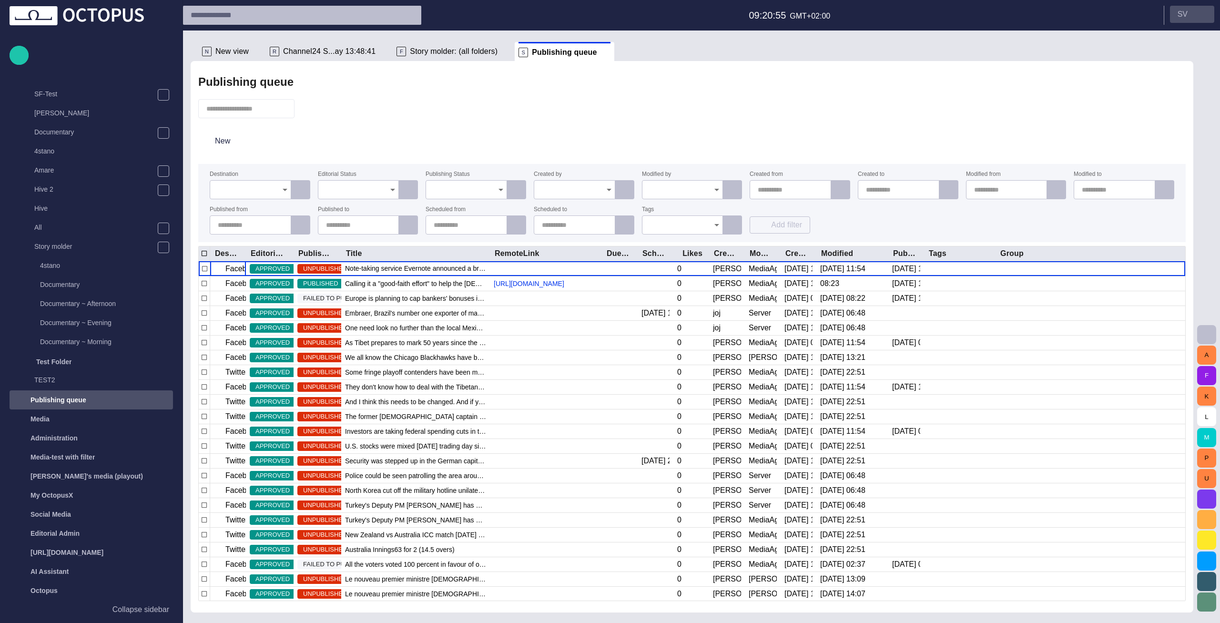
click at [1182, 12] on p "S V" at bounding box center [1183, 14] width 10 height 11
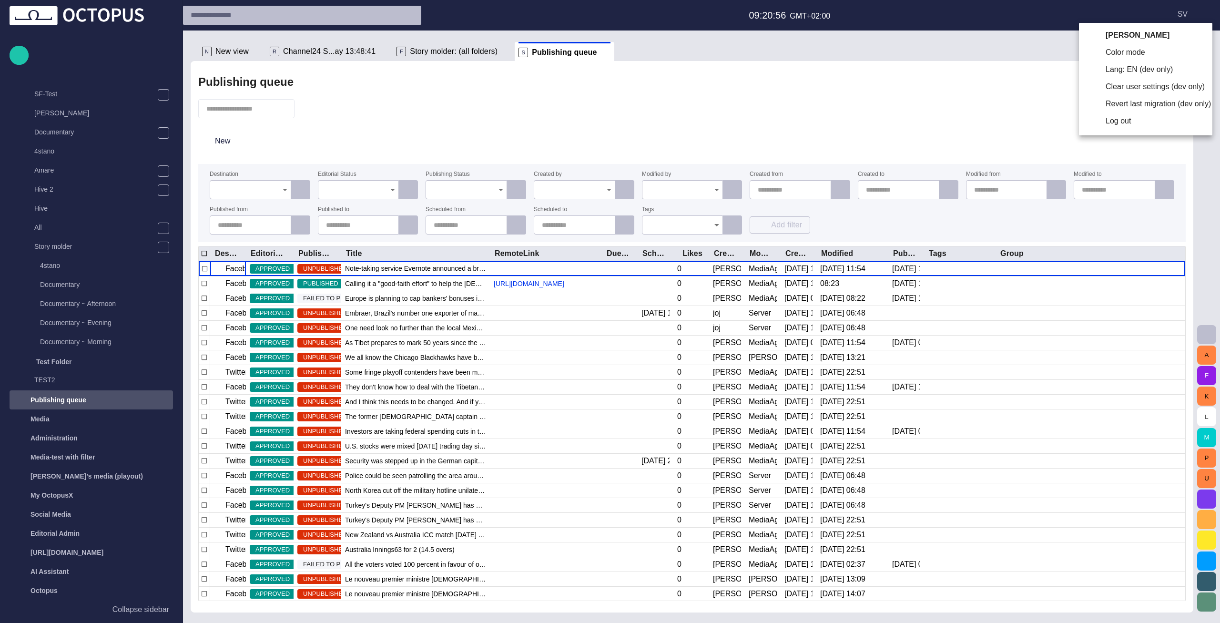
click at [1123, 71] on li "Lang: EN (dev only)" at bounding box center [1145, 69] width 133 height 17
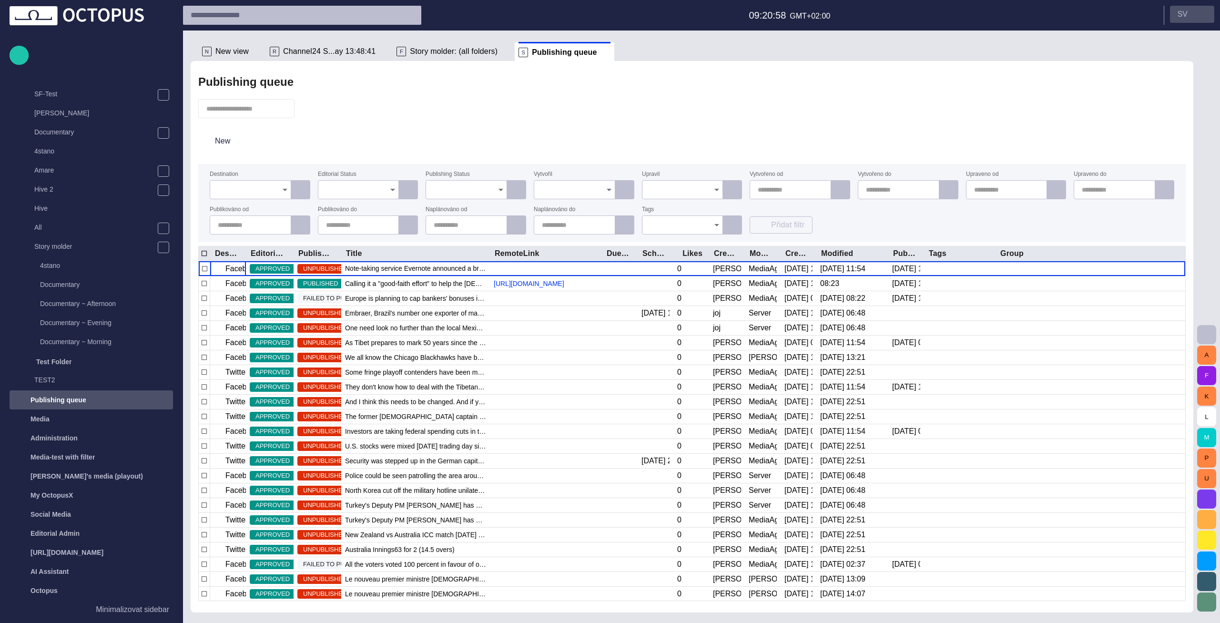
click at [1183, 21] on button "S V" at bounding box center [1192, 14] width 44 height 17
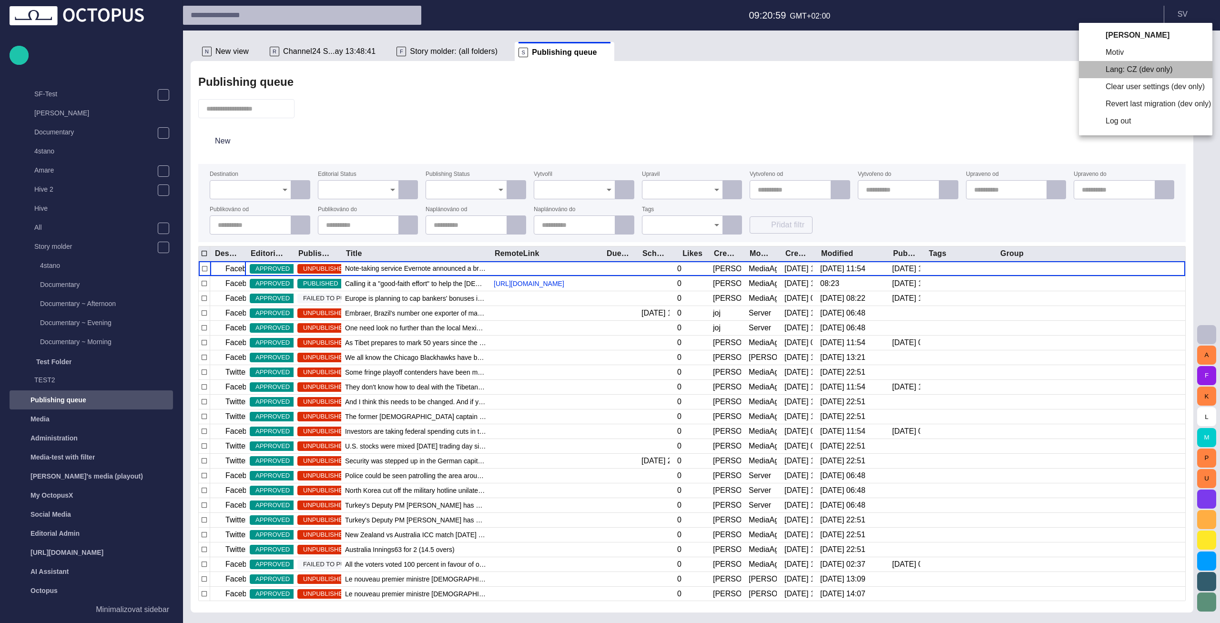
click at [1116, 69] on li "Lang: CZ (dev only)" at bounding box center [1145, 69] width 133 height 17
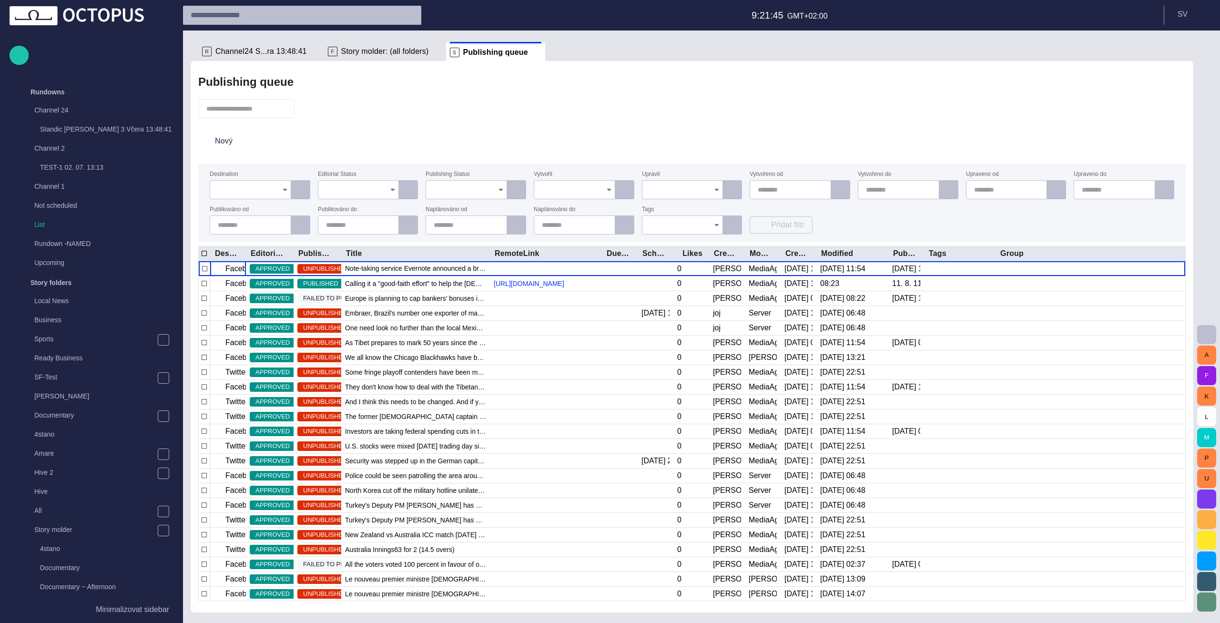
scroll to position [283, 0]
